Goal: Check status: Check status

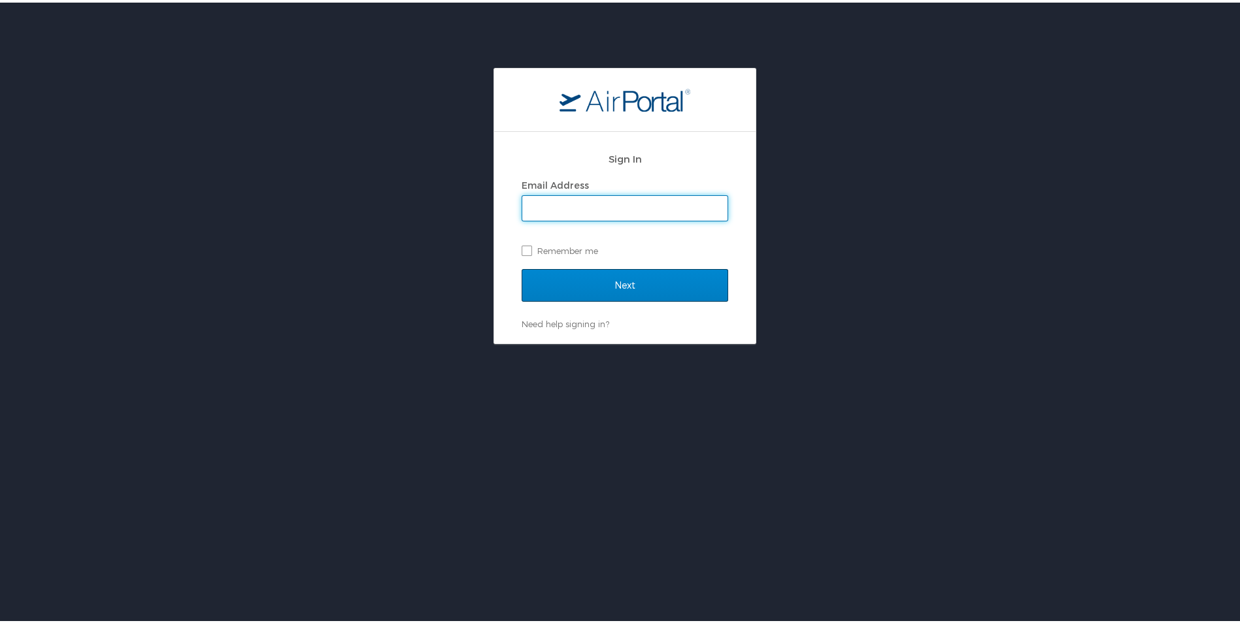
type input "mspead@dcc.edu"
click at [566, 281] on input "Next" at bounding box center [625, 283] width 207 height 33
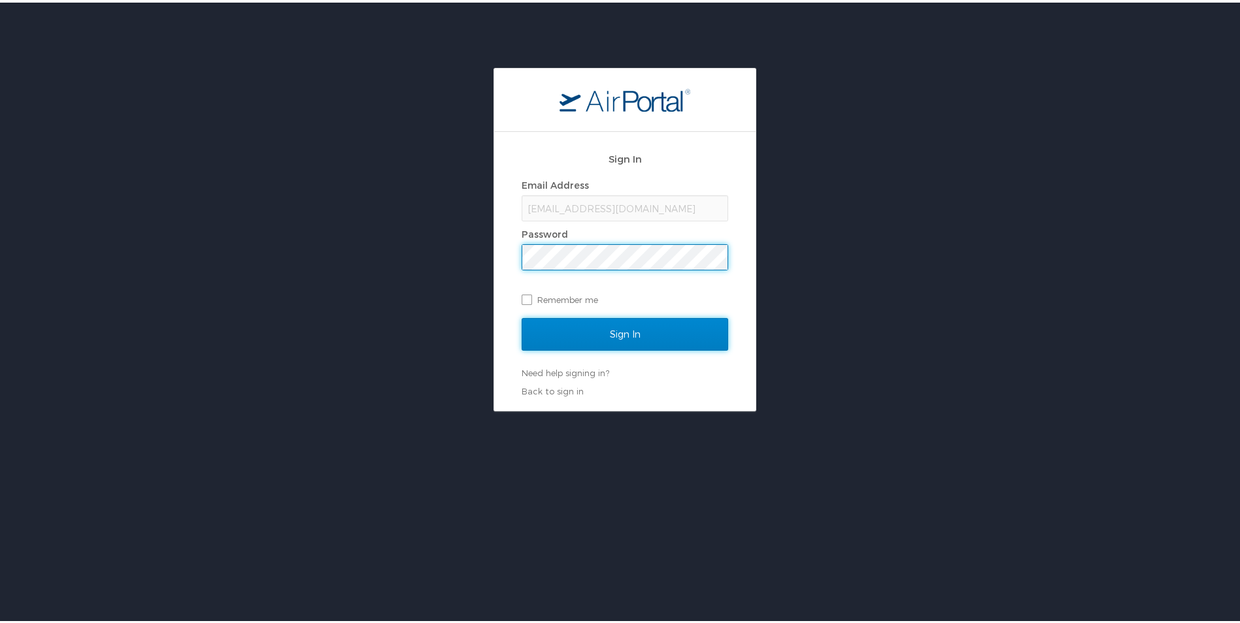
click at [576, 325] on input "Sign In" at bounding box center [625, 332] width 207 height 33
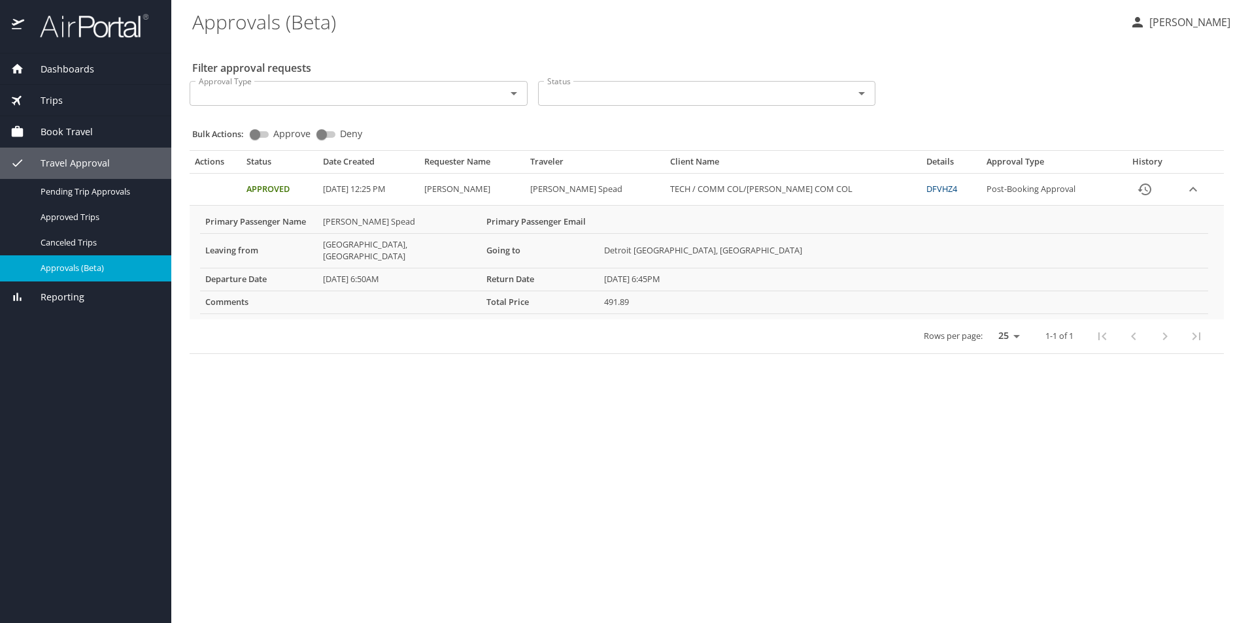
click at [54, 101] on span "Trips" at bounding box center [43, 100] width 39 height 14
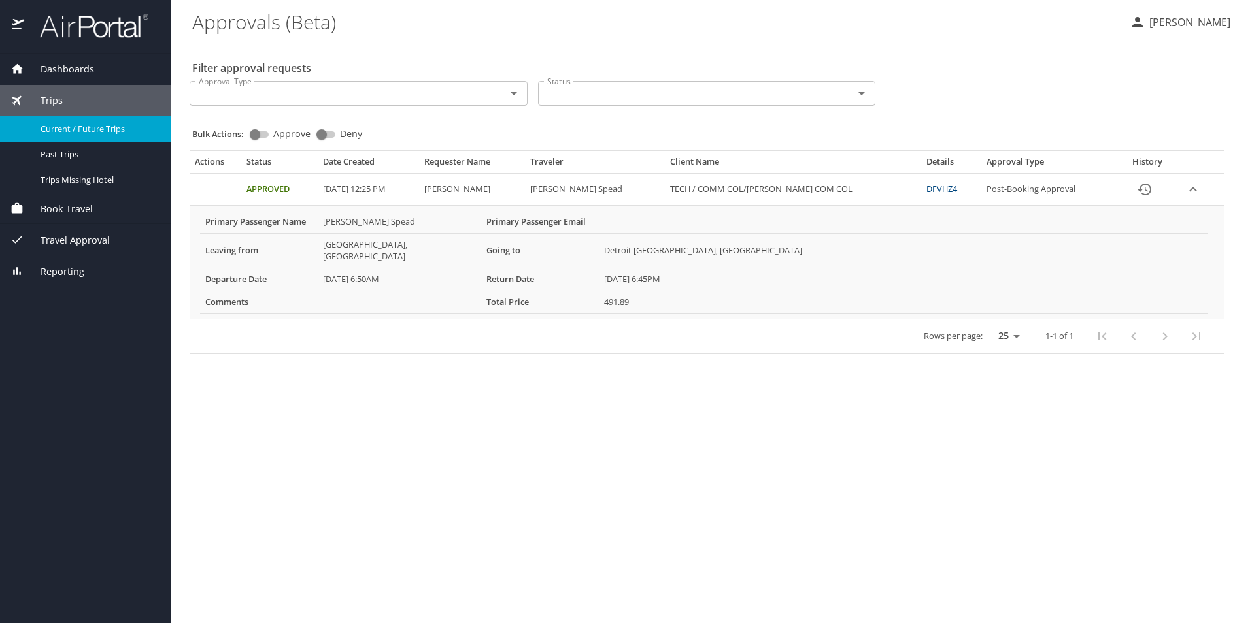
click at [76, 122] on div "Current / Future Trips" at bounding box center [85, 129] width 150 height 15
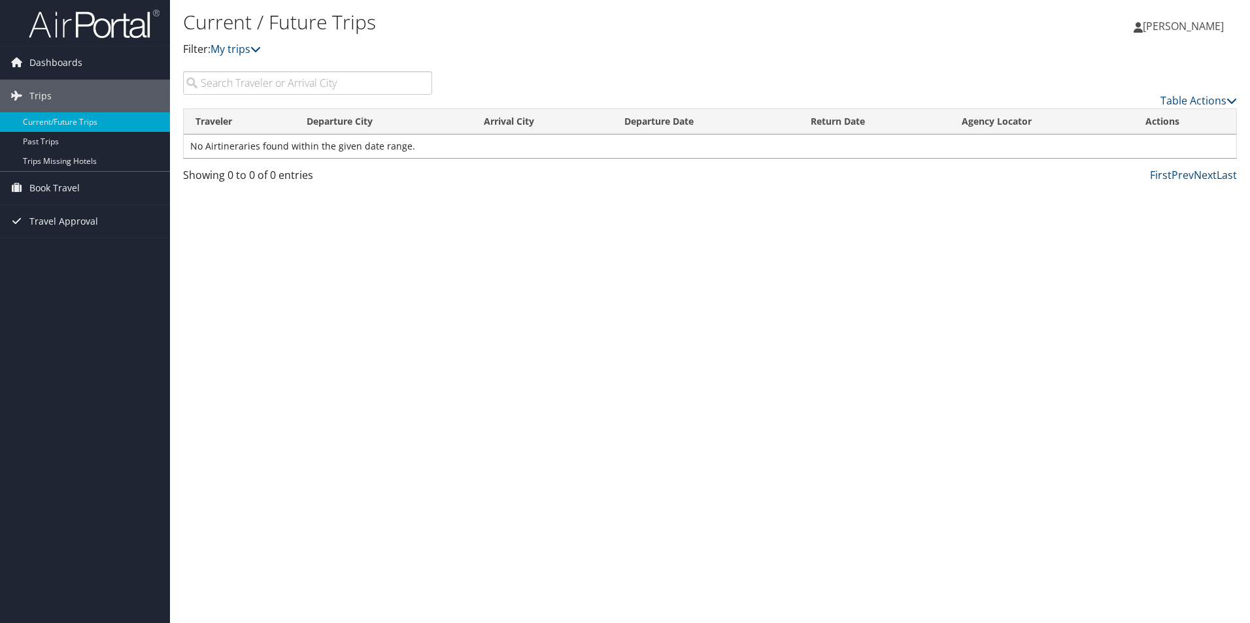
click at [331, 89] on input "search" at bounding box center [307, 83] width 249 height 24
type input "i"
type input "mi"
click at [100, 63] on link "Dashboards" at bounding box center [85, 62] width 170 height 33
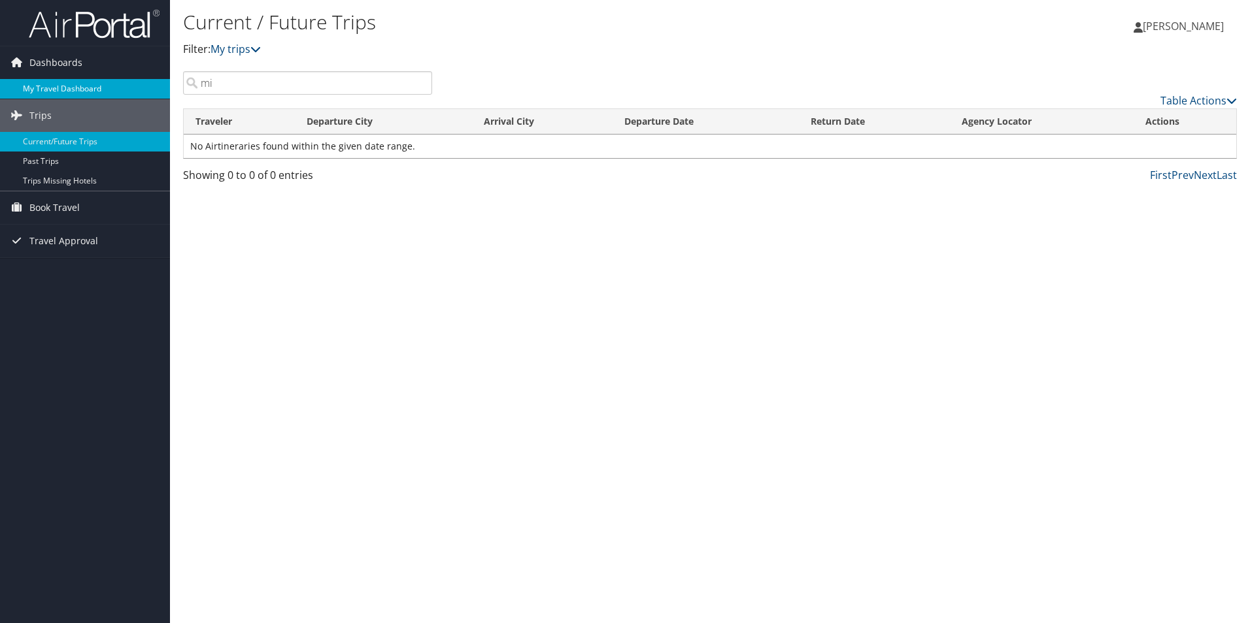
click at [78, 81] on link "My Travel Dashboard" at bounding box center [85, 89] width 170 height 20
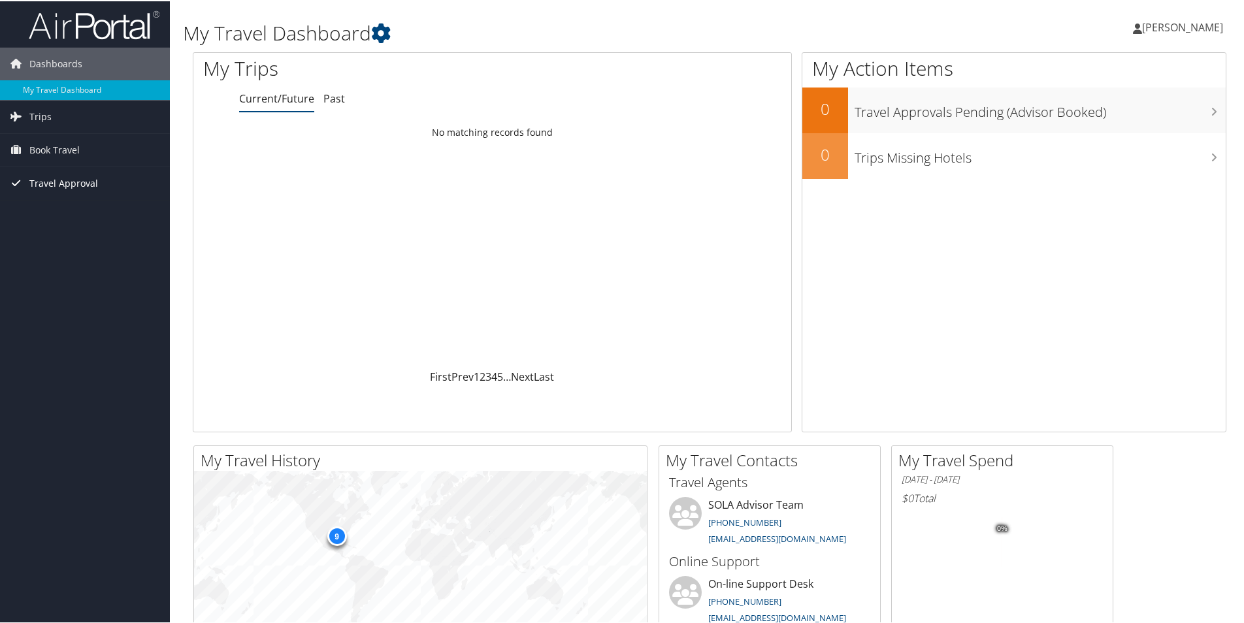
click at [69, 174] on span "Travel Approval" at bounding box center [63, 182] width 69 height 33
click at [88, 231] on link "Approved Trips" at bounding box center [85, 228] width 170 height 20
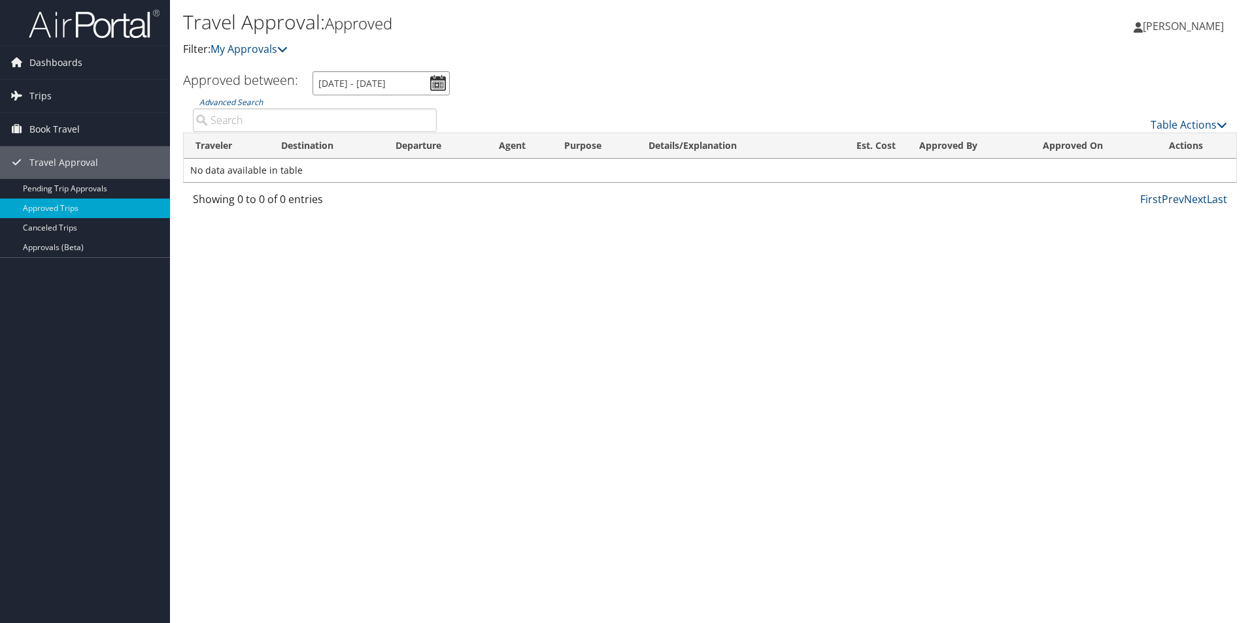
click at [433, 88] on input "9/4/2025 - 10/4/2025" at bounding box center [380, 83] width 137 height 24
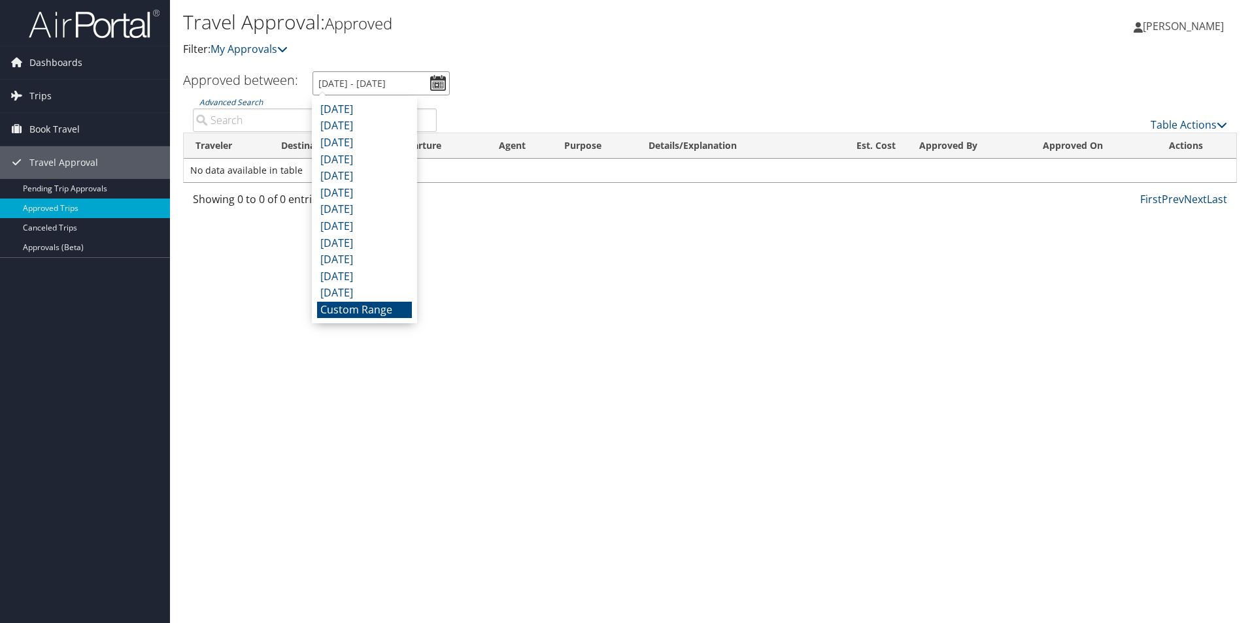
click at [431, 87] on input "9/4/2025 - 10/4/2025" at bounding box center [380, 83] width 137 height 24
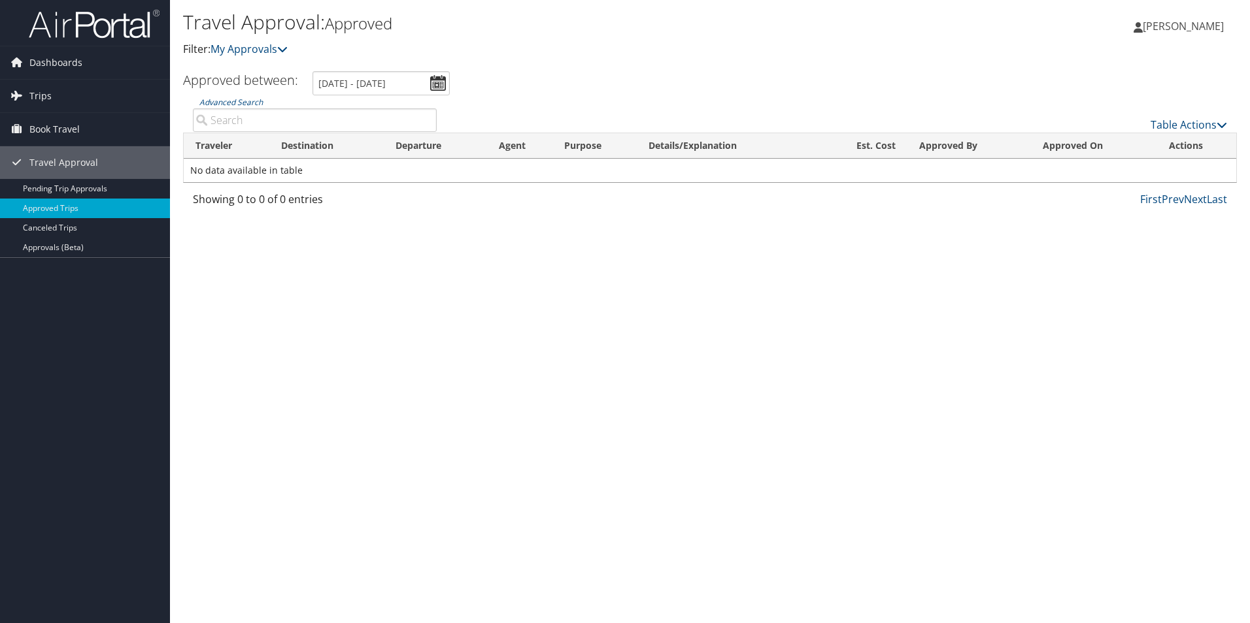
click at [360, 324] on div "Travel Approval: Approved Filter: My Approvals Mitchell Spead Mitchell Spead My…" at bounding box center [710, 311] width 1080 height 623
click at [402, 82] on input "9/4/2025 - 10/4/2025" at bounding box center [380, 83] width 137 height 24
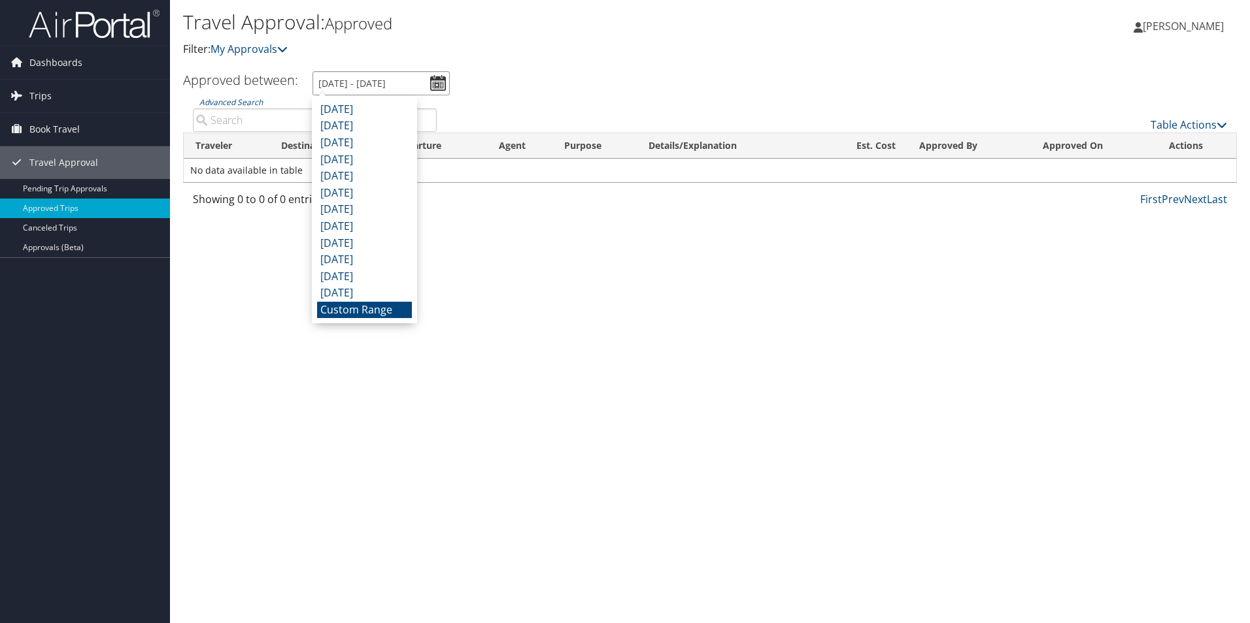
click at [380, 80] on input "9/4/2025 - 10/4/2025" at bounding box center [380, 83] width 137 height 24
click at [502, 255] on div "Travel Approval: Approved Filter: My Approvals Mitchell Spead Mitchell Spead My…" at bounding box center [710, 311] width 1080 height 623
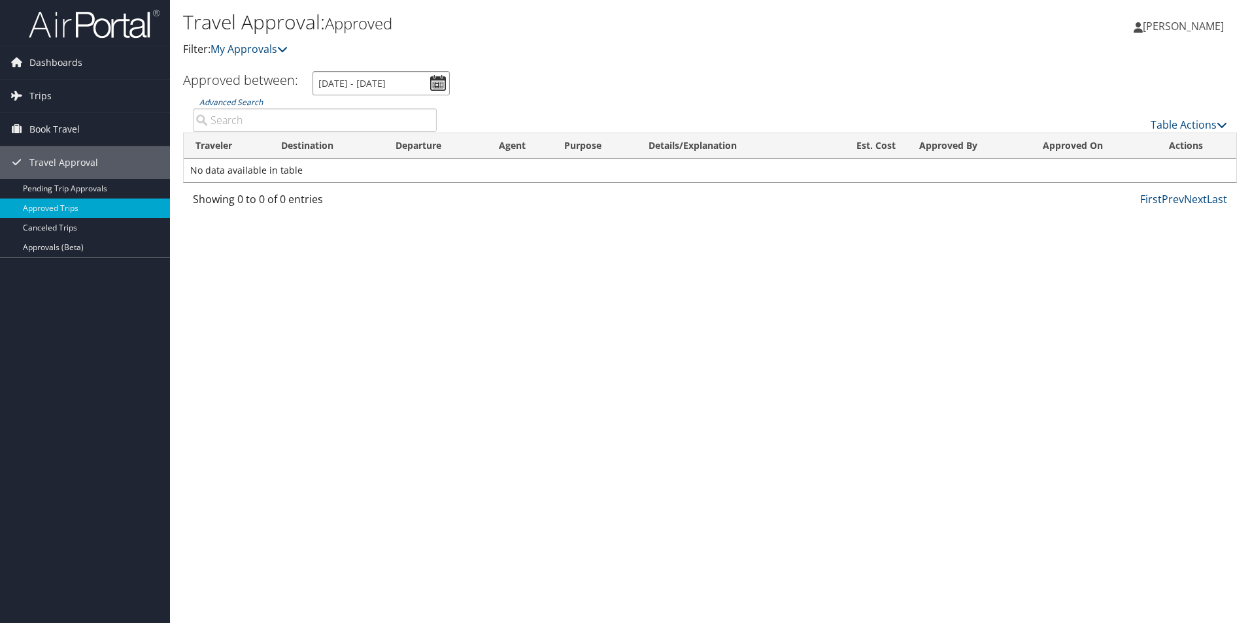
click at [440, 81] on input "9/4/2025 - 10/4/2025" at bounding box center [380, 83] width 137 height 24
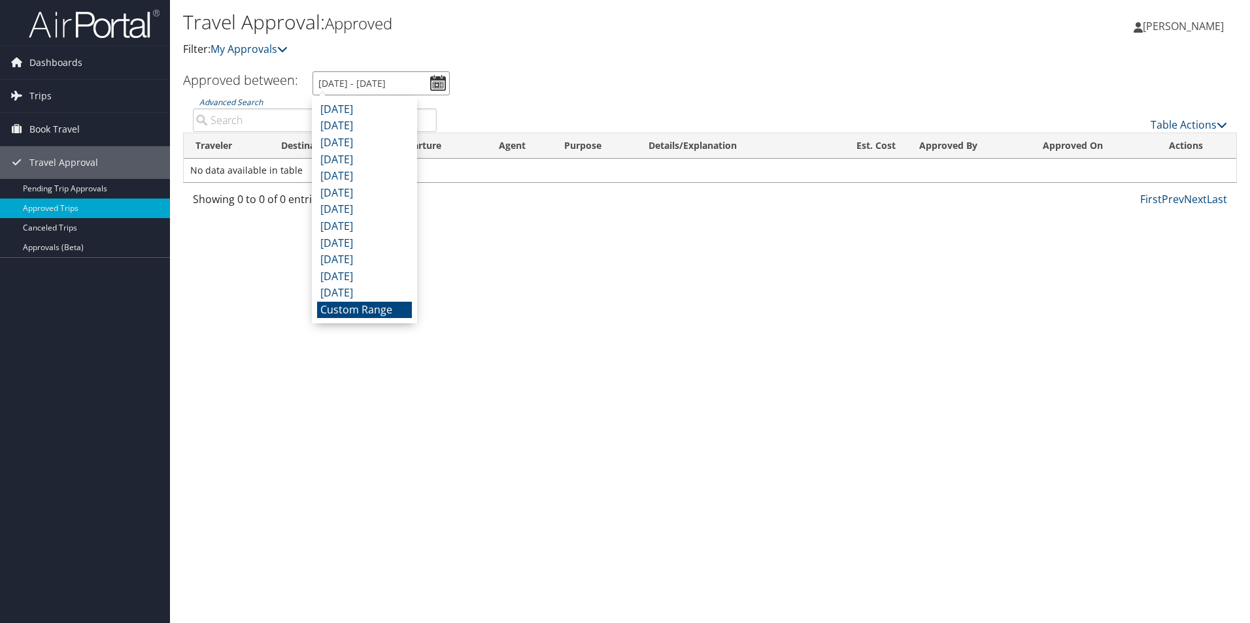
click at [440, 81] on input "9/4/2025 - 10/4/2025" at bounding box center [380, 83] width 137 height 24
click at [378, 113] on li "September 2025" at bounding box center [364, 109] width 95 height 17
type input "9/1/2025 - 9/30/2025"
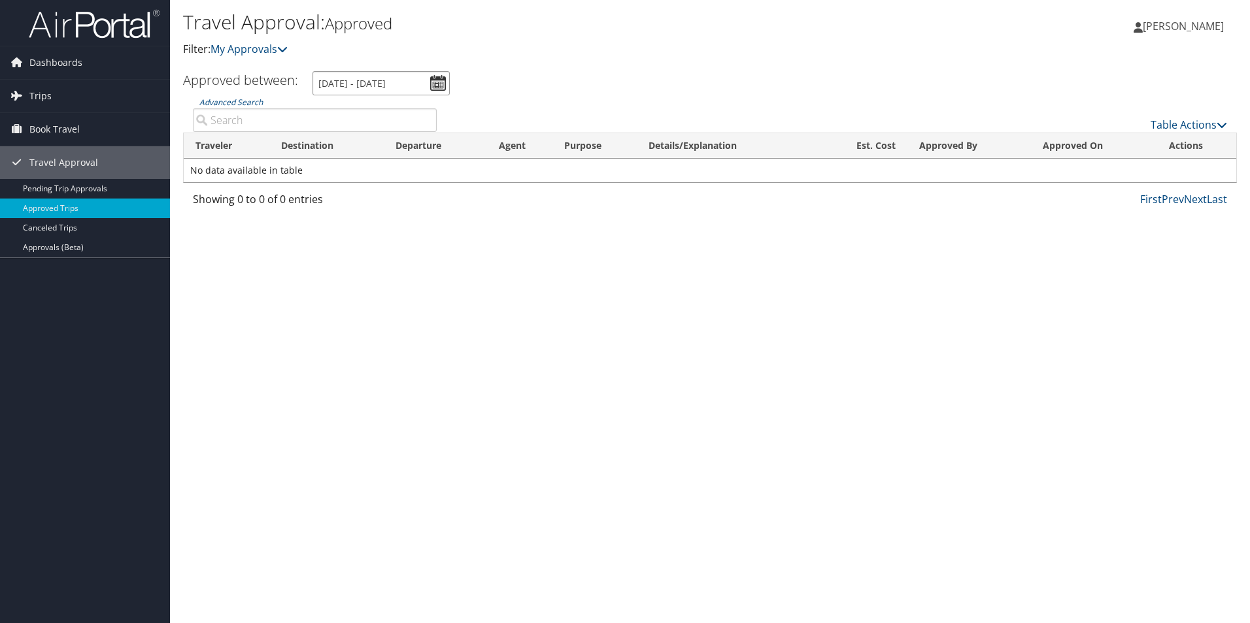
click at [444, 78] on input "9/1/2025 - 9/30/2025" at bounding box center [380, 83] width 137 height 24
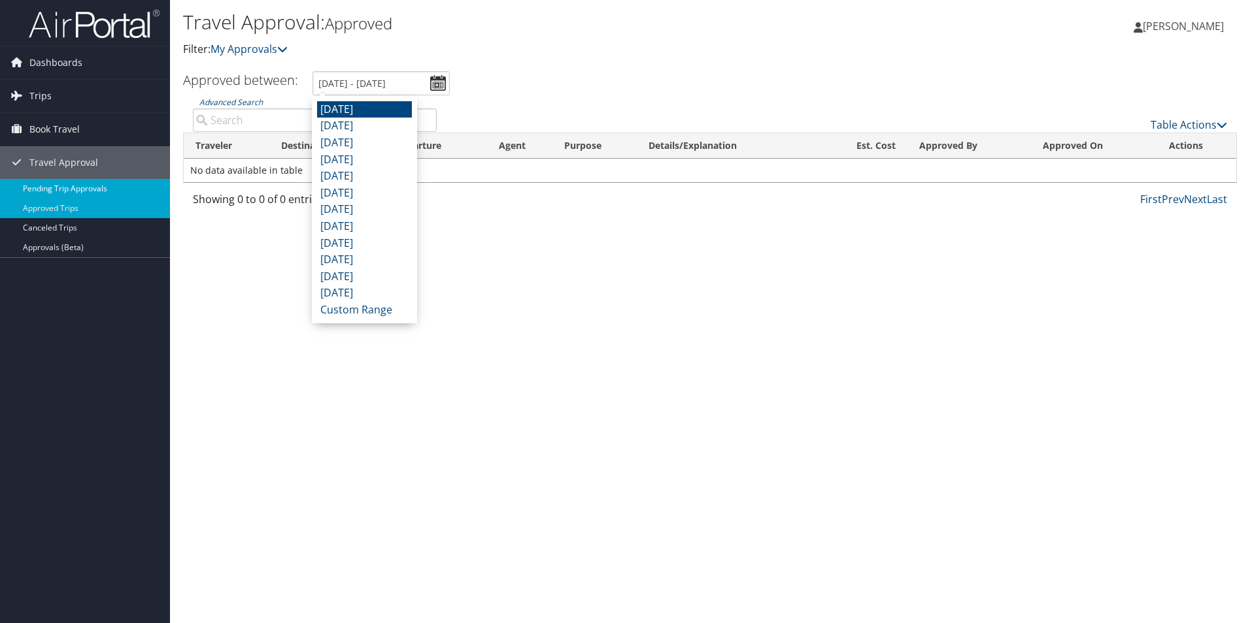
click at [55, 184] on link "Pending Trip Approvals" at bounding box center [85, 189] width 170 height 20
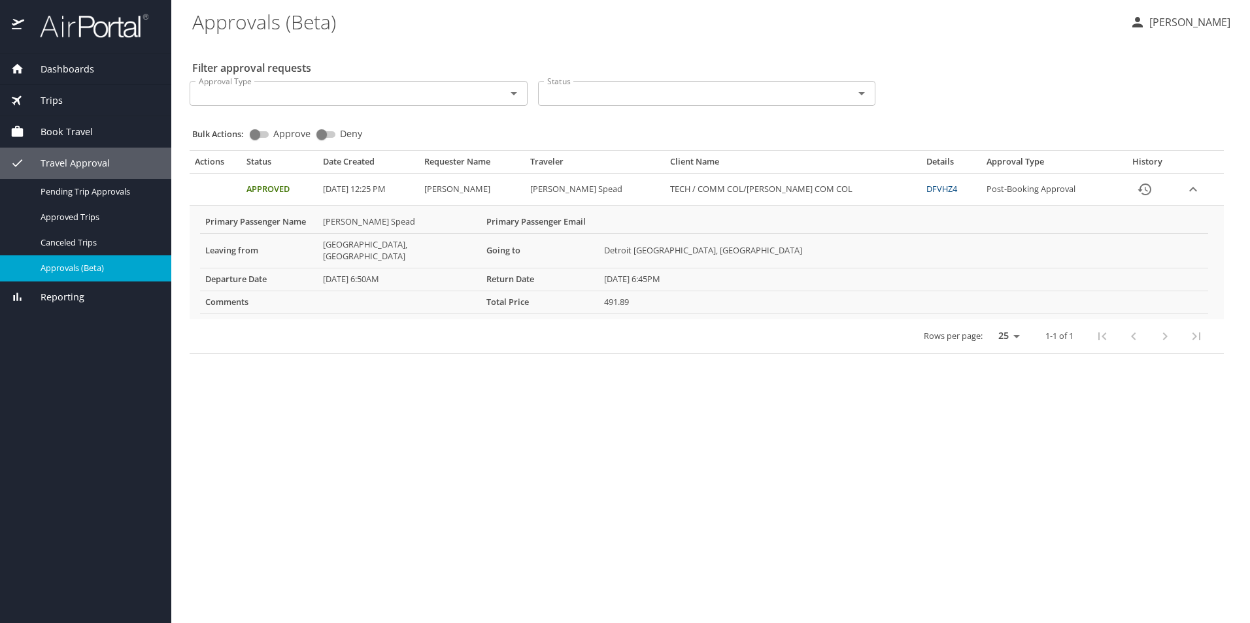
click at [939, 190] on link "DFVHZ4" at bounding box center [941, 189] width 31 height 12
